Goal: Use online tool/utility: Utilize a website feature to perform a specific function

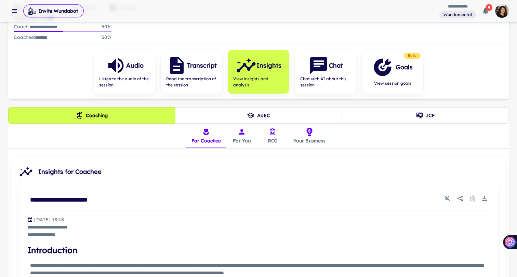
scroll to position [79, 0]
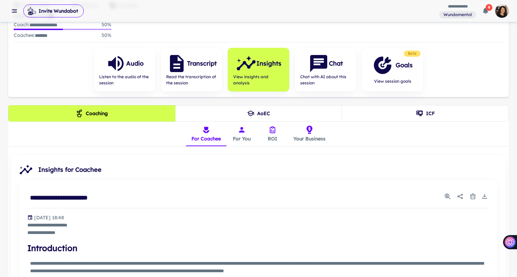
click at [210, 132] on icon "insights tabs" at bounding box center [206, 130] width 8 height 8
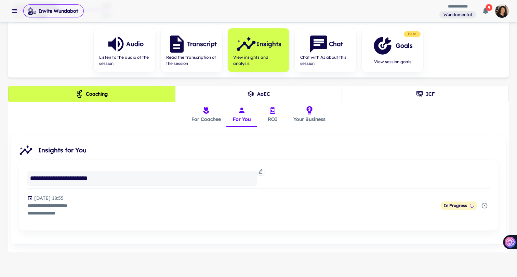
scroll to position [101, 0]
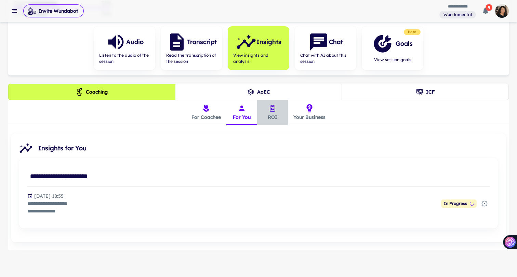
click at [271, 115] on button "ROI" at bounding box center [272, 112] width 31 height 25
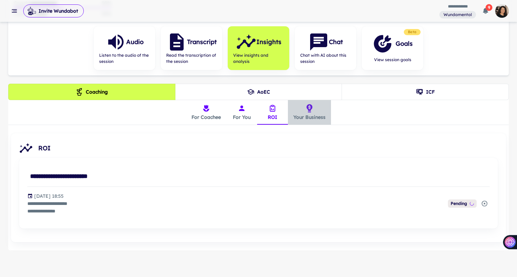
click at [303, 114] on button "Your Business" at bounding box center [309, 112] width 43 height 25
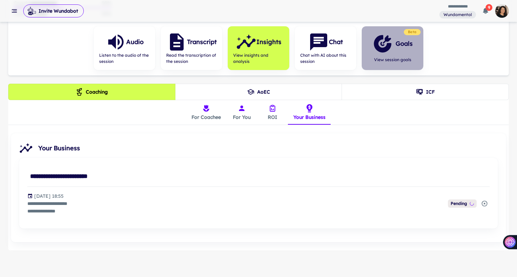
click at [385, 53] on icon "button" at bounding box center [382, 44] width 21 height 21
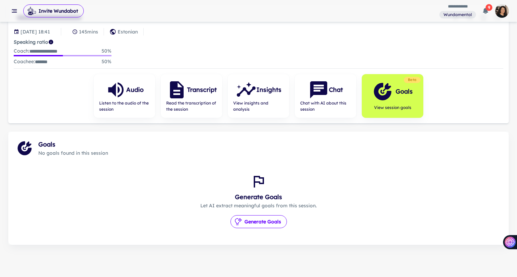
scroll to position [76, 0]
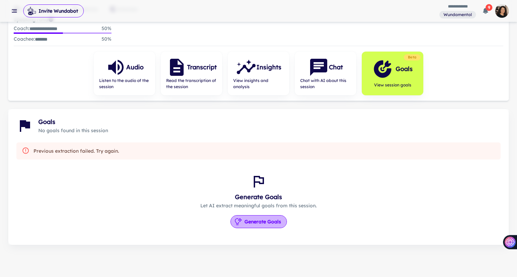
click at [267, 219] on button "Generate Goals" at bounding box center [259, 221] width 56 height 13
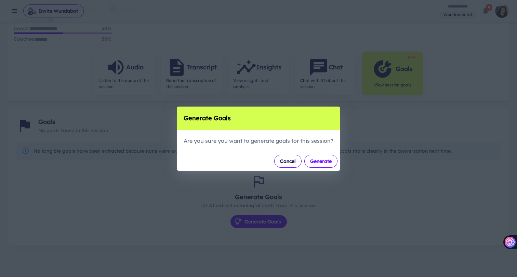
click at [314, 161] on button "Generate" at bounding box center [320, 161] width 33 height 13
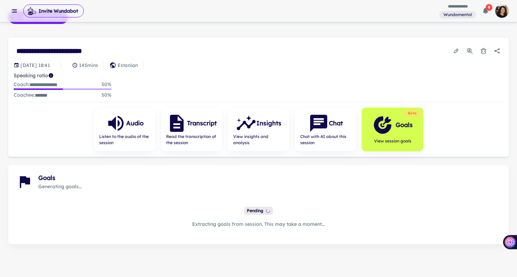
scroll to position [19, 0]
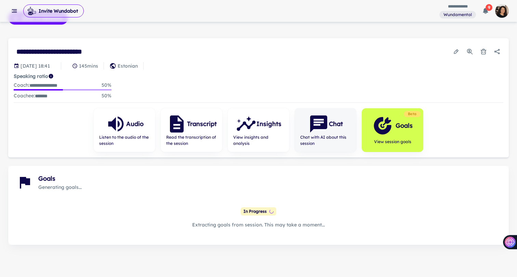
click at [326, 123] on icon "button" at bounding box center [318, 124] width 17 height 17
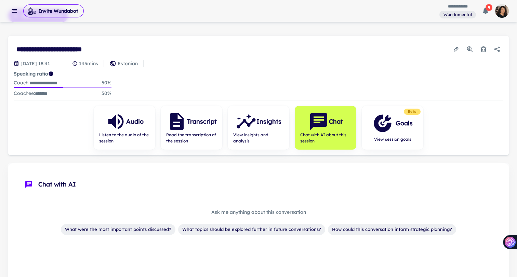
scroll to position [8, 0]
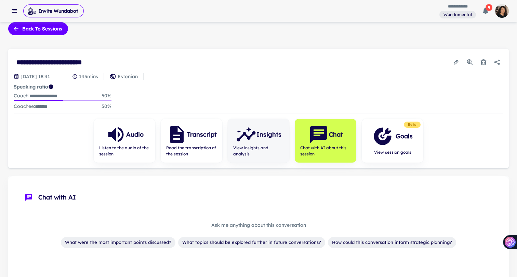
click at [259, 132] on h6 "Insights" at bounding box center [268, 135] width 25 height 10
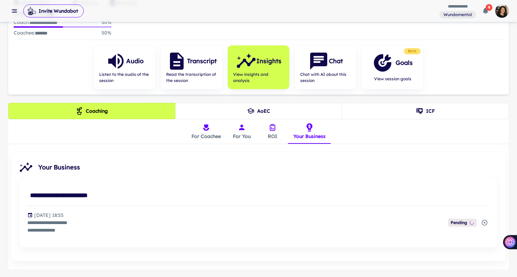
scroll to position [101, 0]
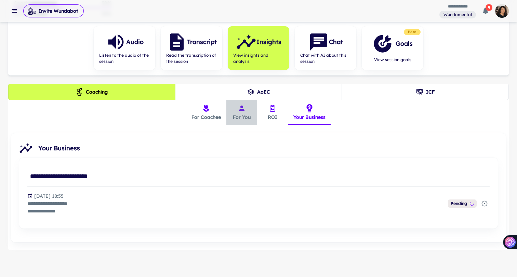
click at [210, 111] on icon "insights tabs" at bounding box center [206, 108] width 8 height 8
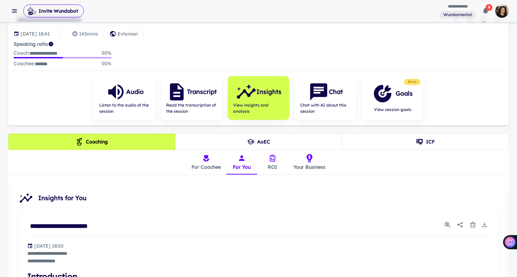
scroll to position [0, 0]
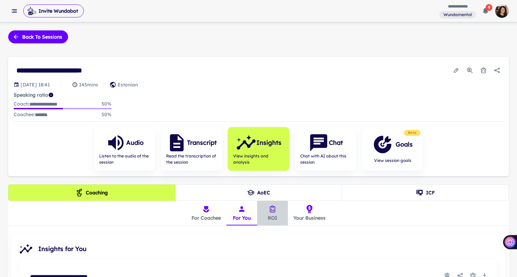
click at [273, 215] on button "ROI" at bounding box center [272, 213] width 31 height 25
click at [307, 214] on button "Your Business" at bounding box center [309, 213] width 43 height 25
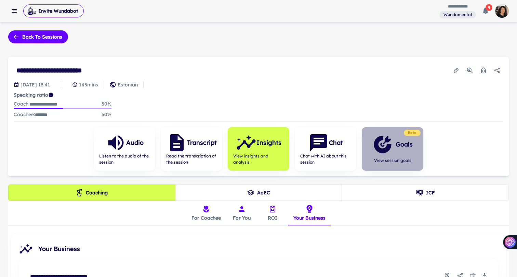
click at [397, 142] on h6 "Goals" at bounding box center [404, 145] width 17 height 10
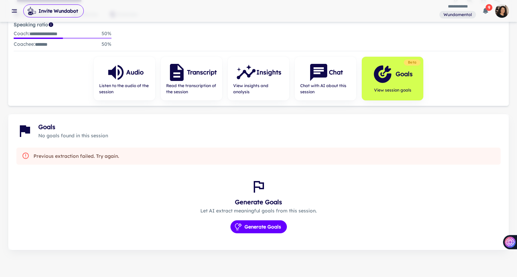
scroll to position [76, 0]
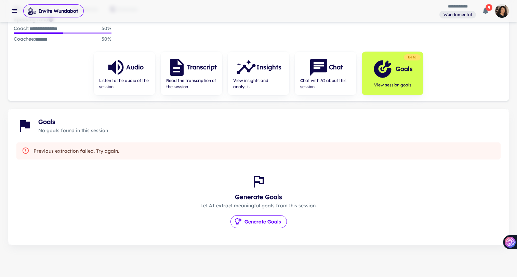
click at [272, 222] on button "Generate Goals" at bounding box center [259, 221] width 56 height 13
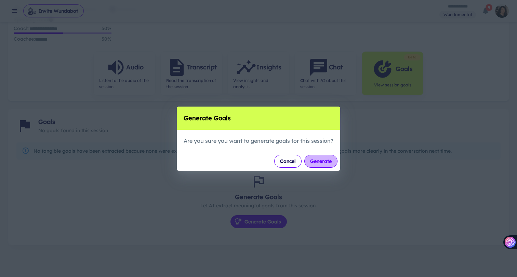
click at [319, 159] on button "Generate" at bounding box center [320, 161] width 33 height 13
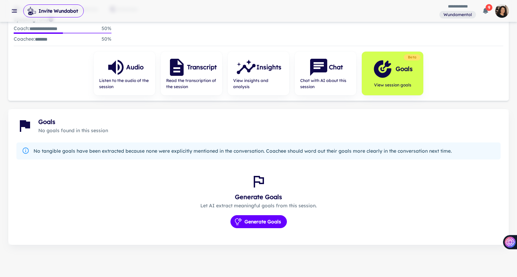
scroll to position [19, 0]
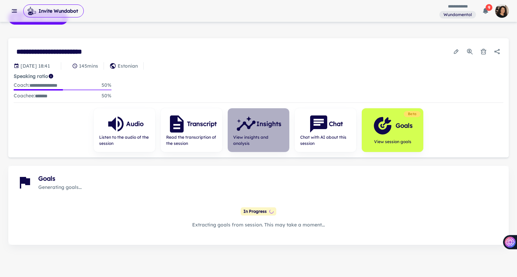
click at [254, 131] on icon "button" at bounding box center [246, 124] width 21 height 21
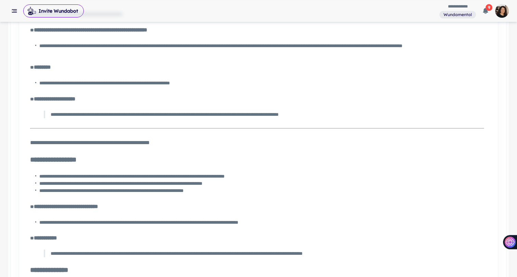
scroll to position [1353, 0]
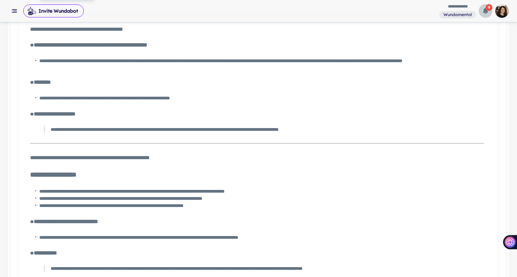
click at [487, 9] on span "9" at bounding box center [489, 7] width 7 height 7
